Goal: Task Accomplishment & Management: Complete application form

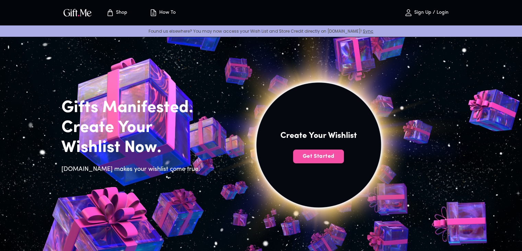
click at [311, 151] on button "Get Started" at bounding box center [318, 156] width 51 height 14
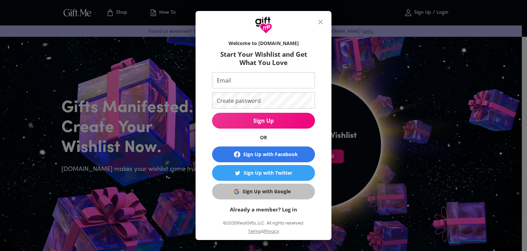
click at [282, 189] on div "Sign Up with Google" at bounding box center [267, 191] width 48 height 8
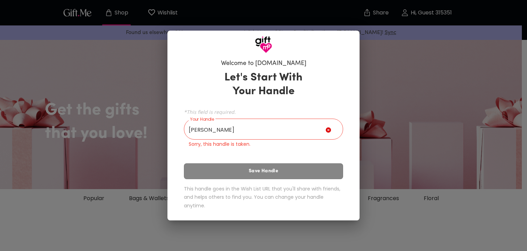
click at [261, 171] on div "Let's Start With Your Handle *This field is required. Your Handle Micaela Your …" at bounding box center [263, 141] width 159 height 147
click at [250, 130] on input "Micaela" at bounding box center [255, 129] width 142 height 19
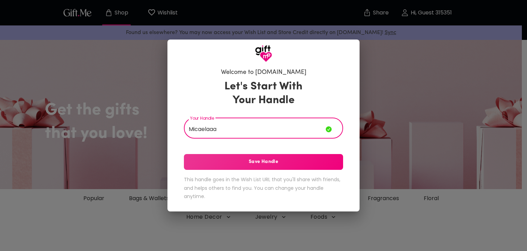
type input "Micaelaaa"
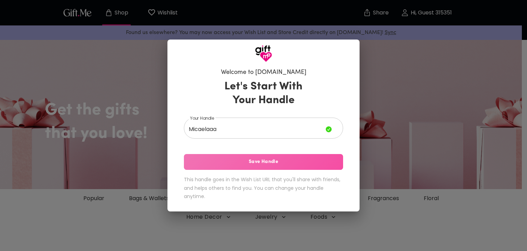
click at [257, 156] on button "Save Handle" at bounding box center [263, 162] width 159 height 16
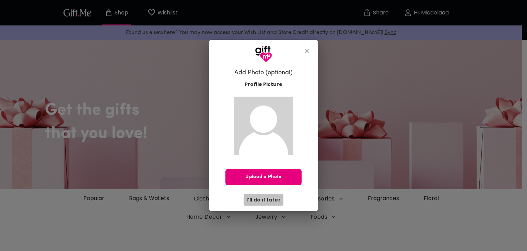
click at [271, 198] on span "I'll do it later" at bounding box center [264, 200] width 34 height 8
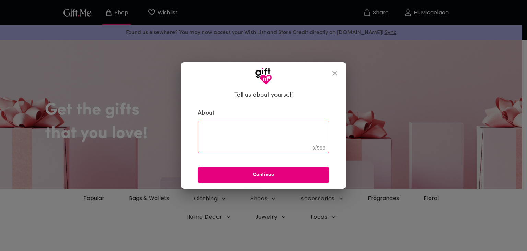
click at [254, 139] on textarea at bounding box center [264, 137] width 122 height 20
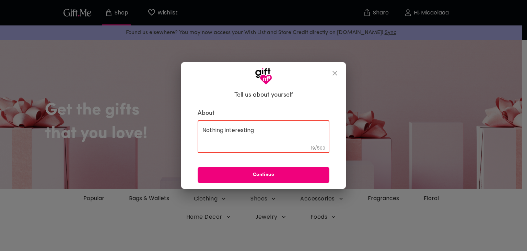
type textarea "Nothing interesting"
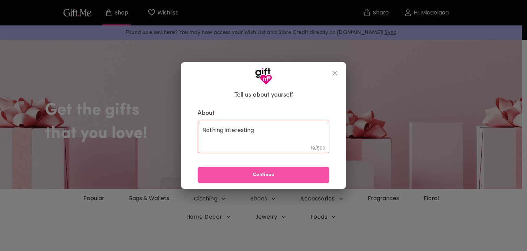
click at [269, 172] on span "Continue" at bounding box center [264, 175] width 132 height 8
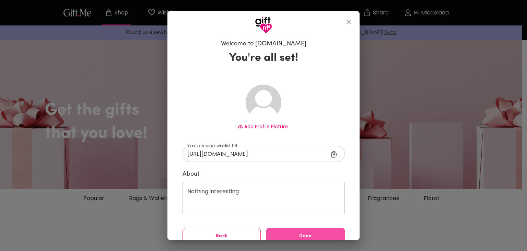
click at [298, 230] on button "Done" at bounding box center [305, 236] width 79 height 16
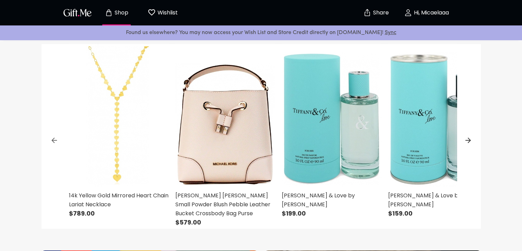
scroll to position [235, 0]
